Goal: Task Accomplishment & Management: Use online tool/utility

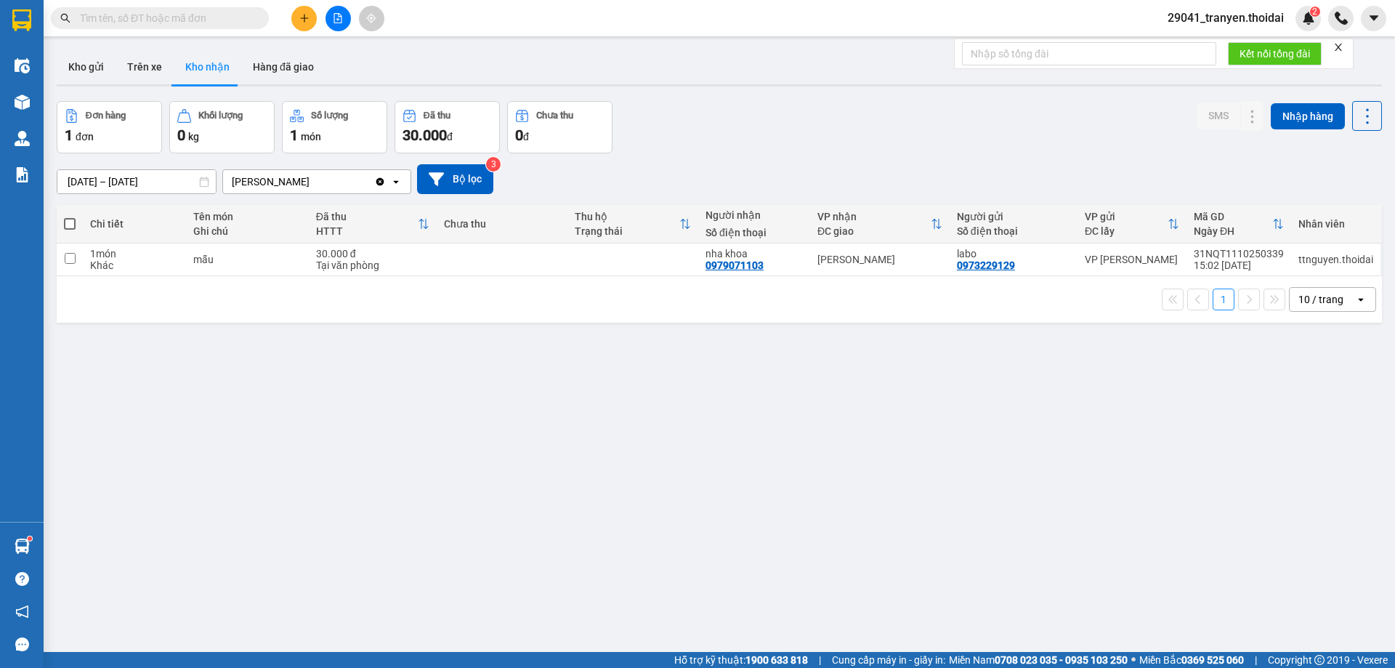
click at [211, 64] on button "Kho nhận" at bounding box center [208, 66] width 68 height 35
click at [142, 65] on button "Trên xe" at bounding box center [145, 66] width 58 height 35
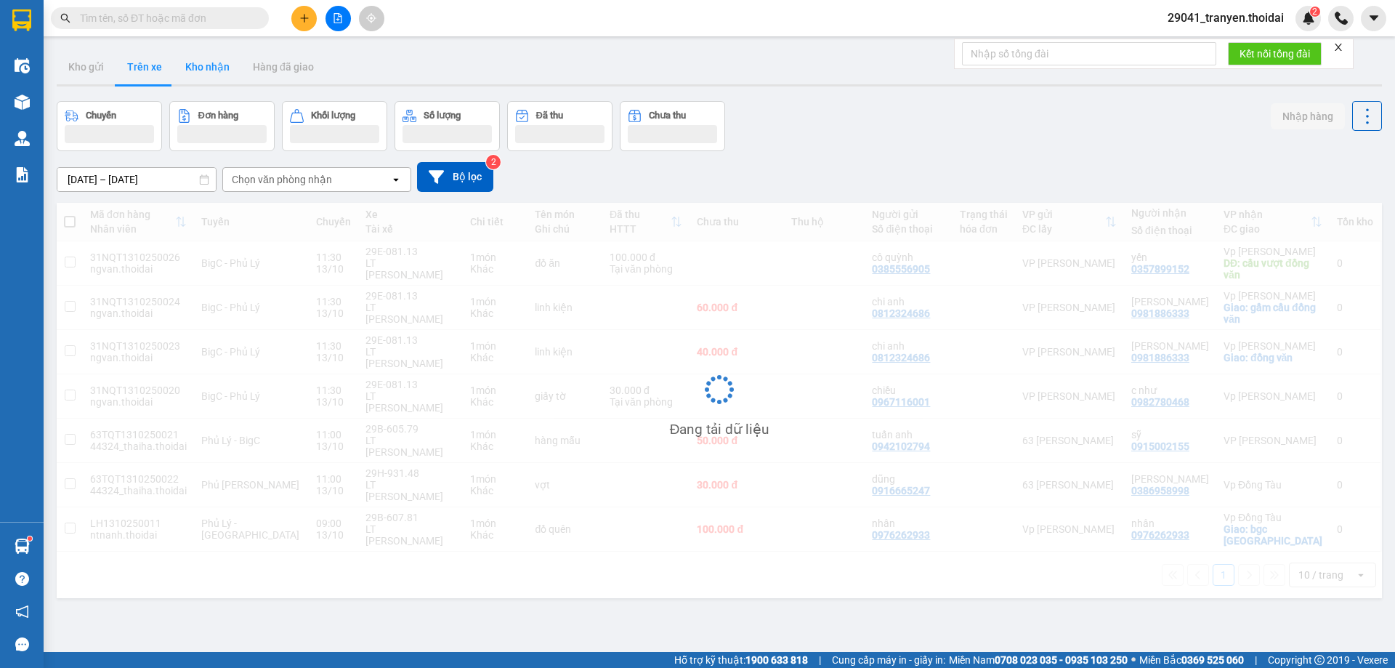
click at [207, 70] on button "Kho nhận" at bounding box center [208, 66] width 68 height 35
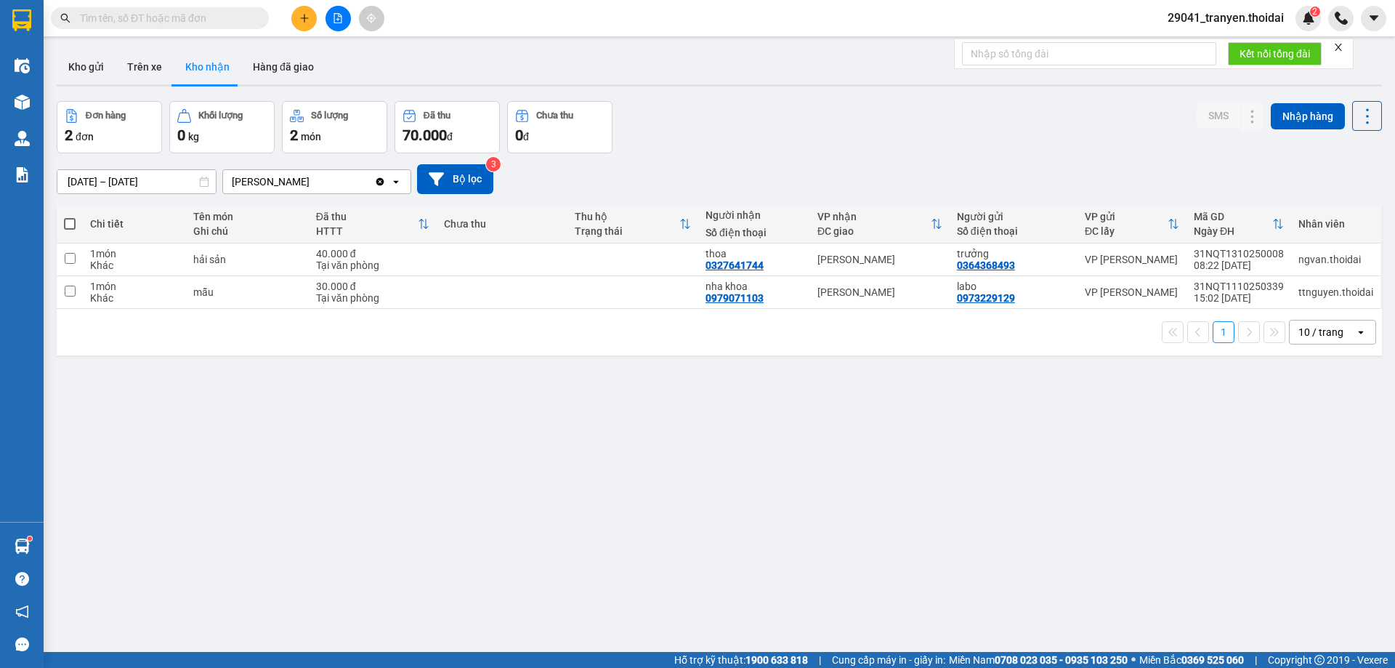
click at [823, 96] on div "ver 1.8.146 Kho gửi Trên xe Kho nhận Hàng đã giao Đơn hàng 2 đơn Khối lượng 0 k…" at bounding box center [719, 378] width 1337 height 668
click at [1046, 129] on div "Đơn hàng 2 đơn Khối lượng 0 kg Số lượng 2 món Đã thu 70.000 đ Chưa thu 0 đ SMS …" at bounding box center [719, 127] width 1325 height 52
click at [208, 254] on div "hải sản" at bounding box center [247, 260] width 108 height 12
checkbox input "true"
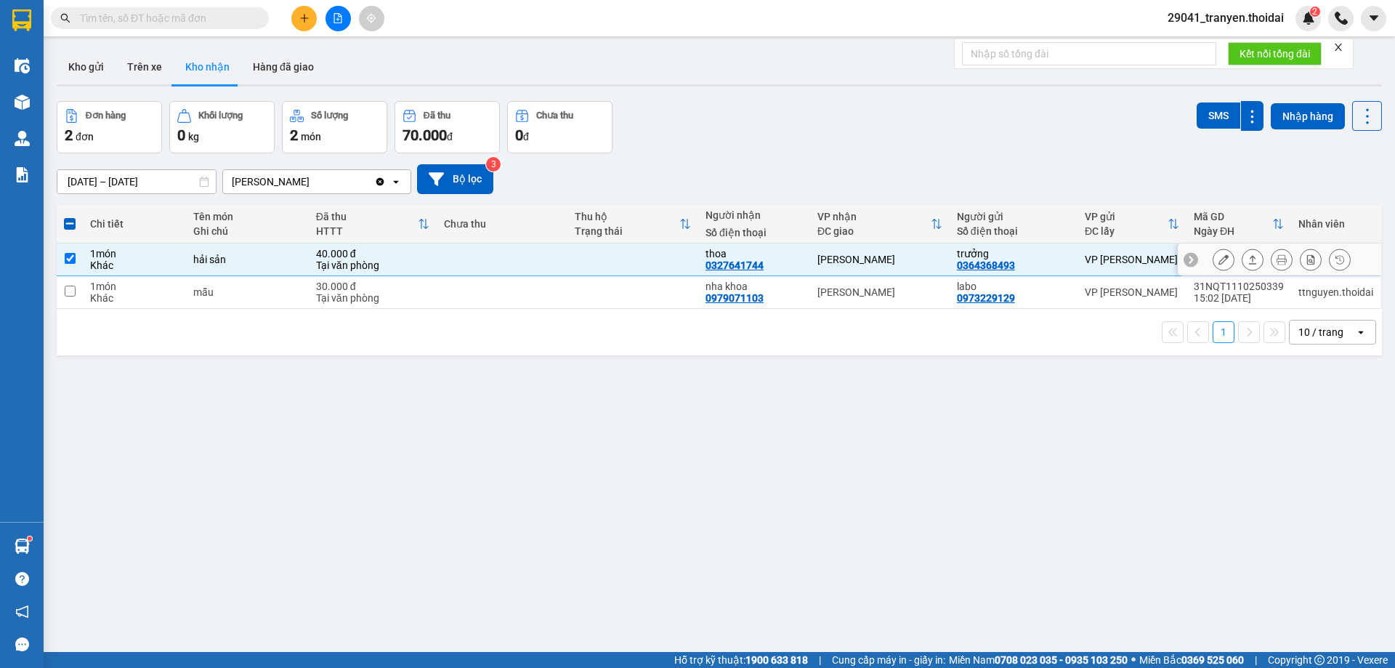
click at [1219, 254] on icon at bounding box center [1224, 259] width 10 height 10
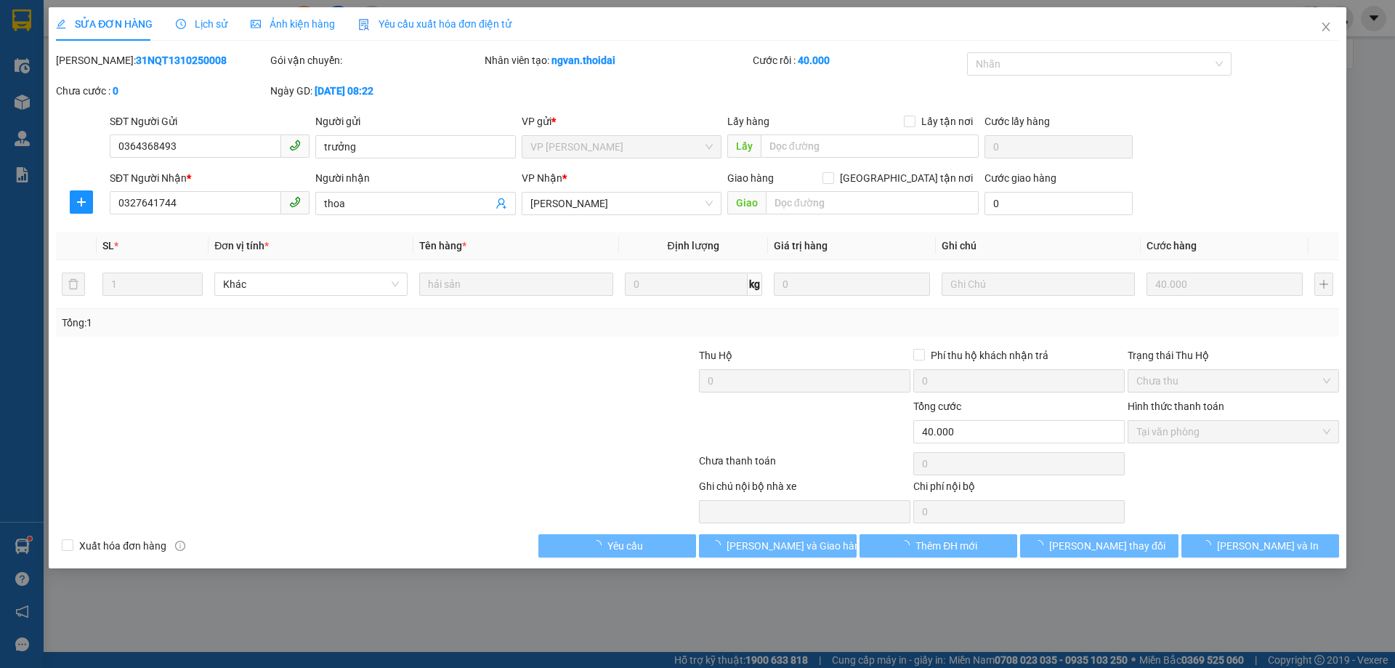
type input "0364368493"
type input "trưởng"
type input "0327641744"
type input "thoa"
type input "0"
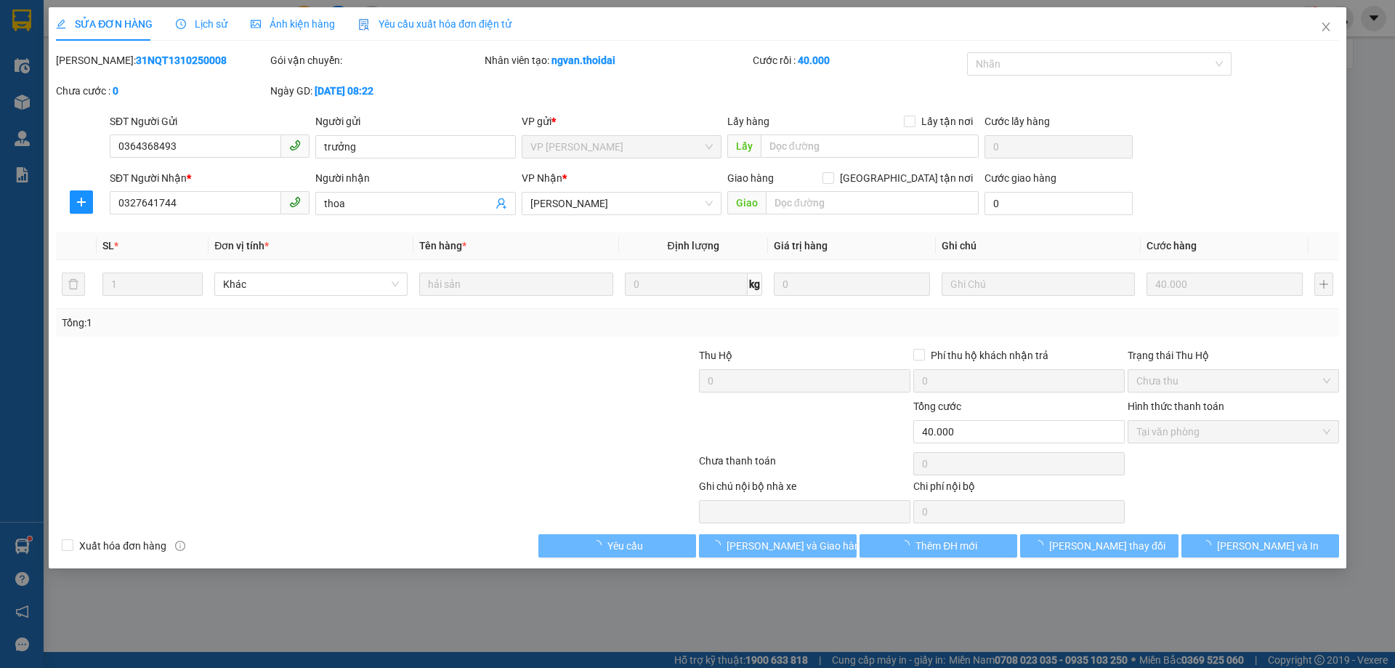
type input "40.000"
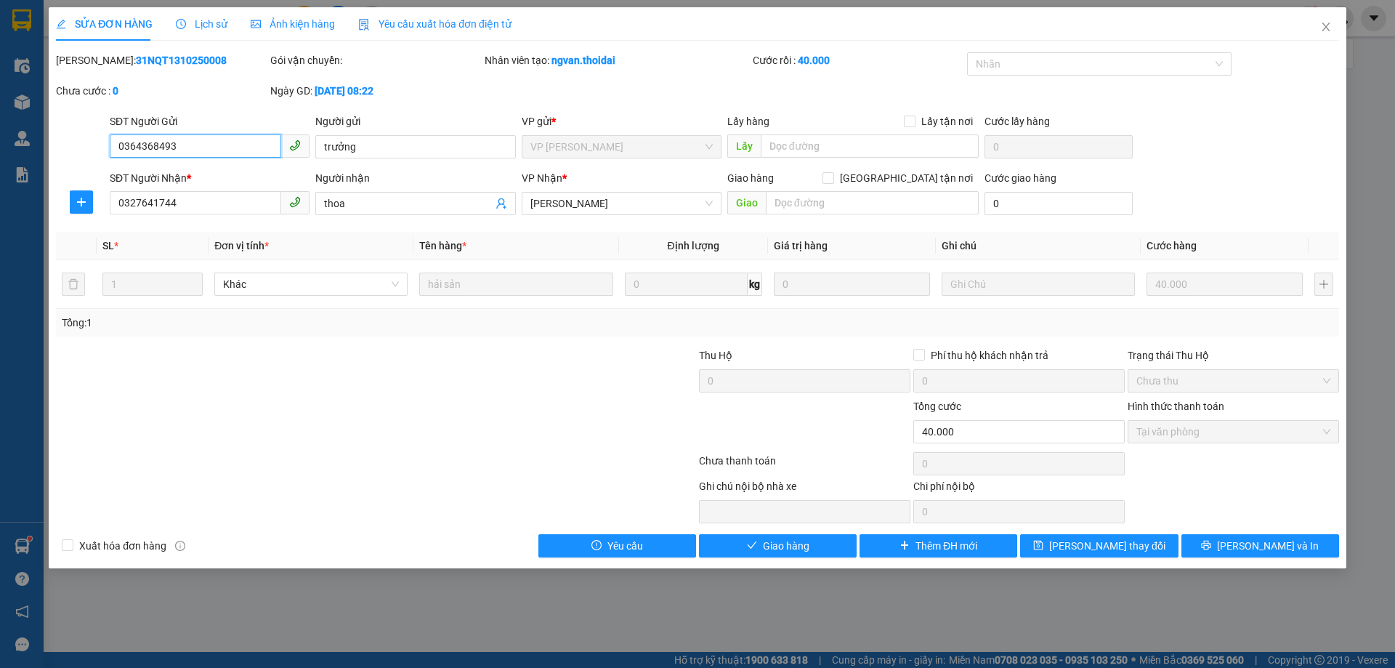
click at [1208, 429] on span "Tại văn phòng" at bounding box center [1234, 432] width 194 height 22
click at [833, 542] on button "Giao hàng" at bounding box center [778, 545] width 158 height 23
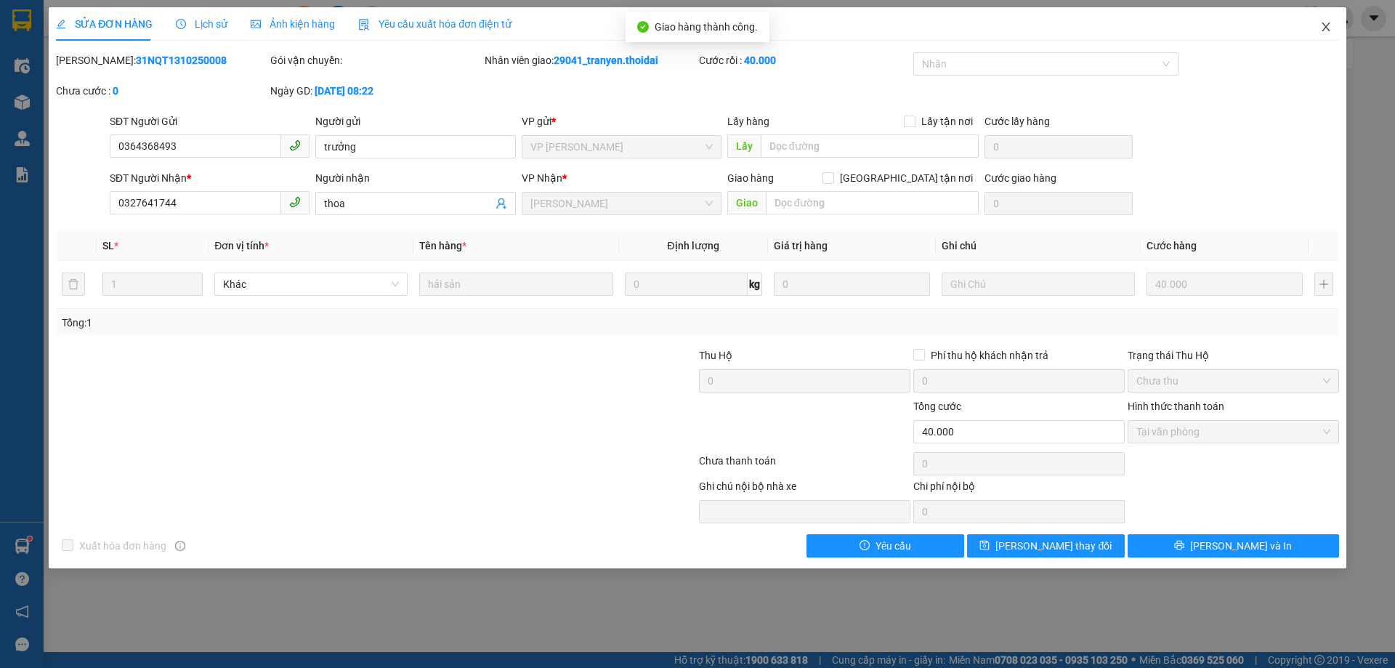
click at [1322, 23] on icon "close" at bounding box center [1326, 27] width 12 height 12
